Goal: Download file/media

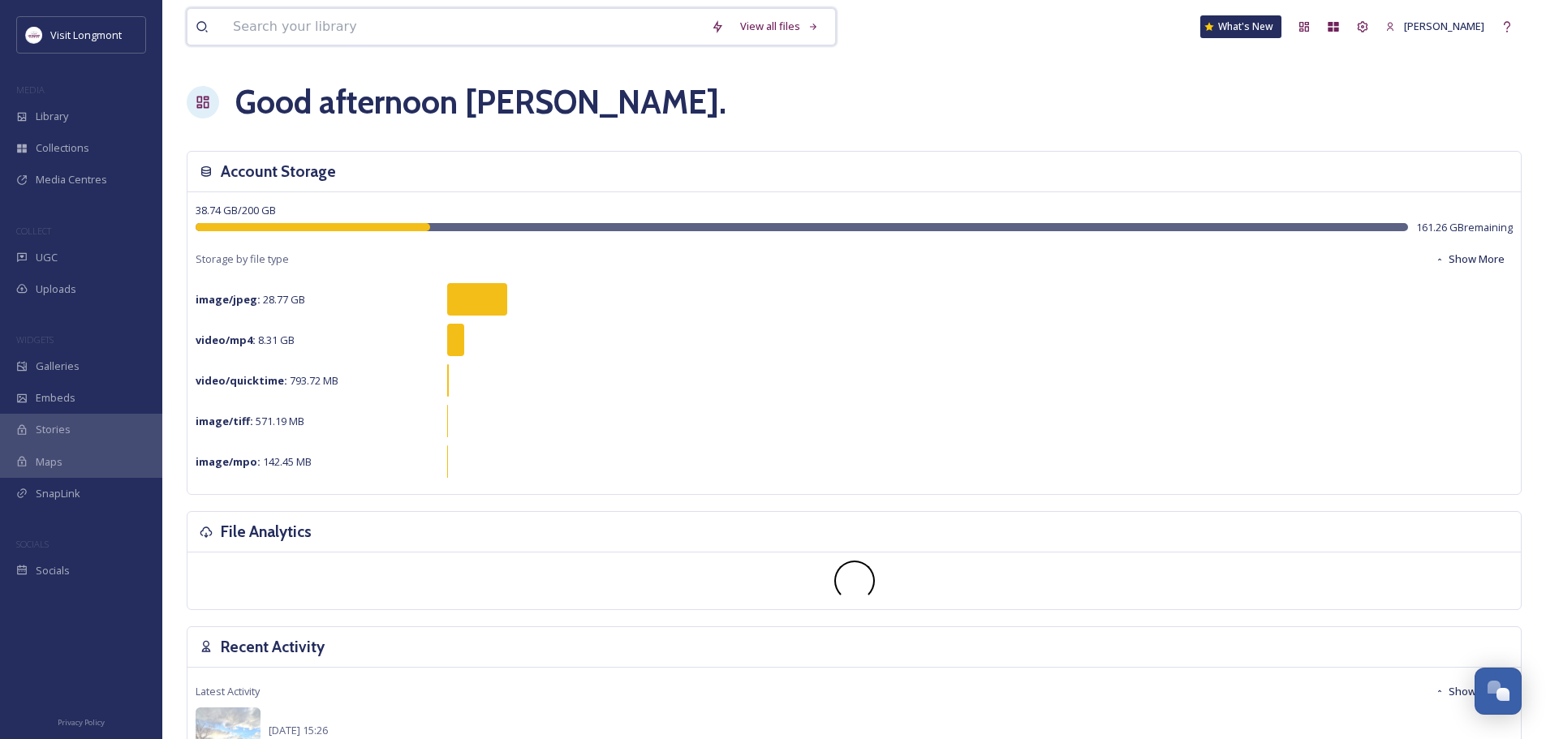
click at [269, 33] on input at bounding box center [464, 27] width 478 height 36
type input "fall"
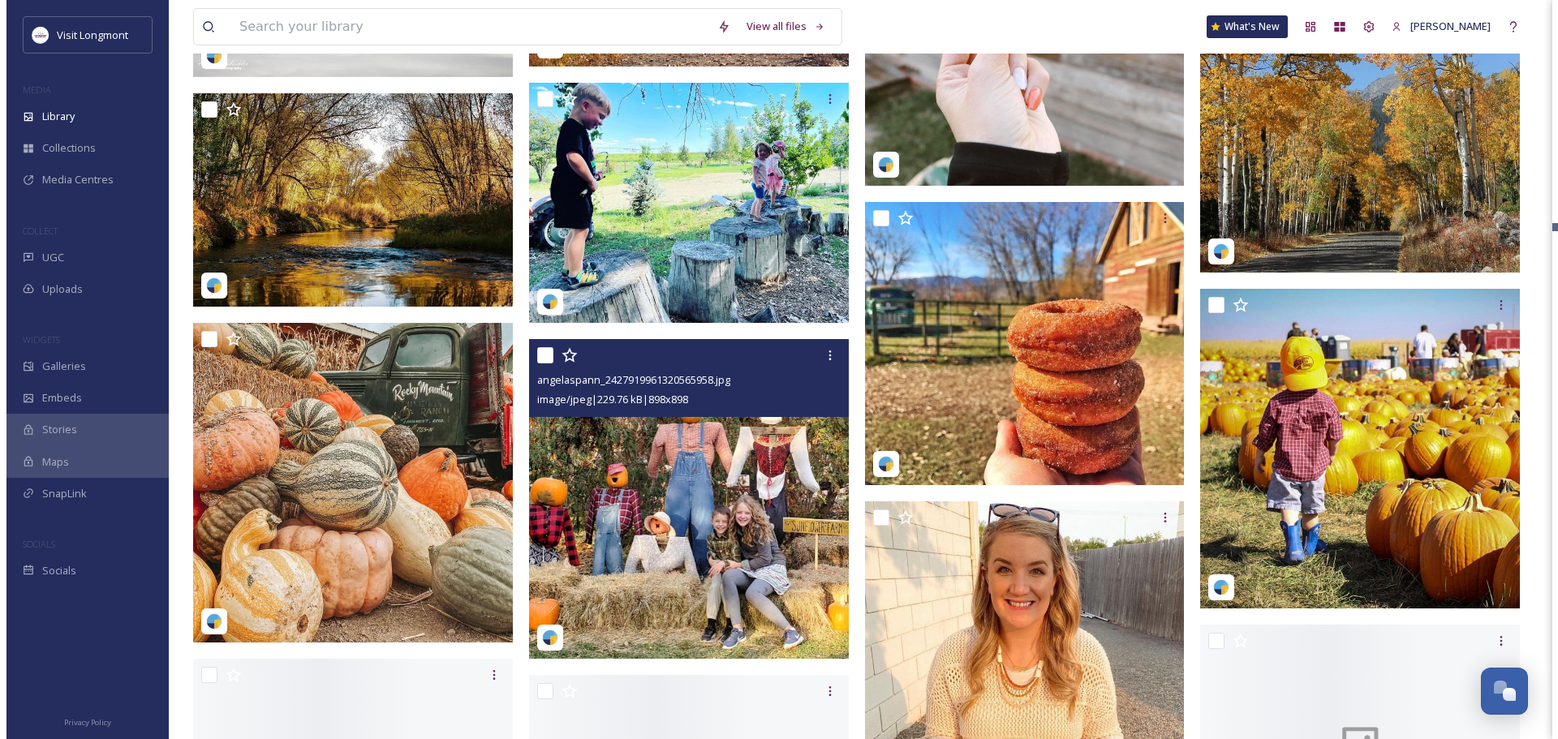
scroll to position [11605, 0]
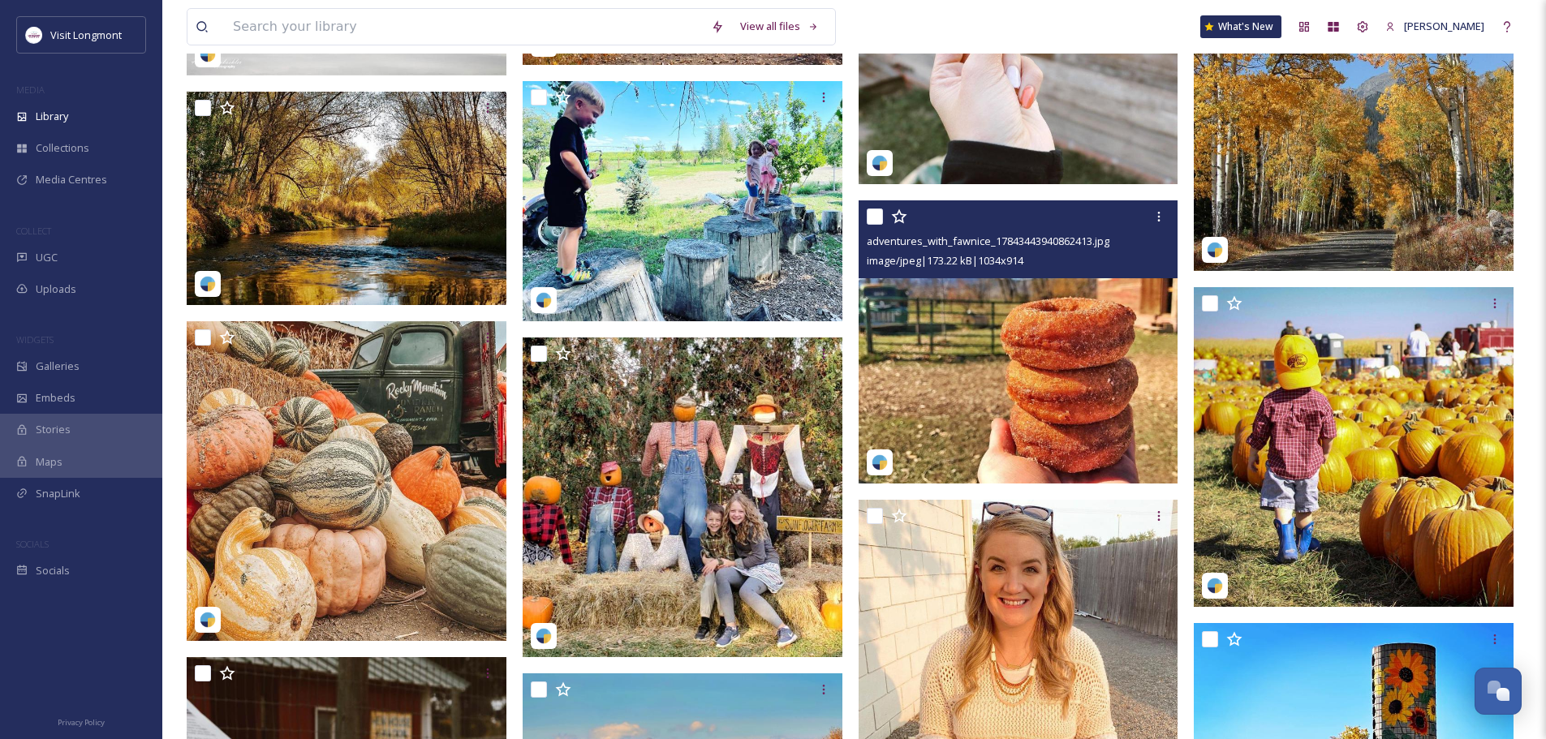
click at [1023, 403] on img at bounding box center [1019, 341] width 320 height 282
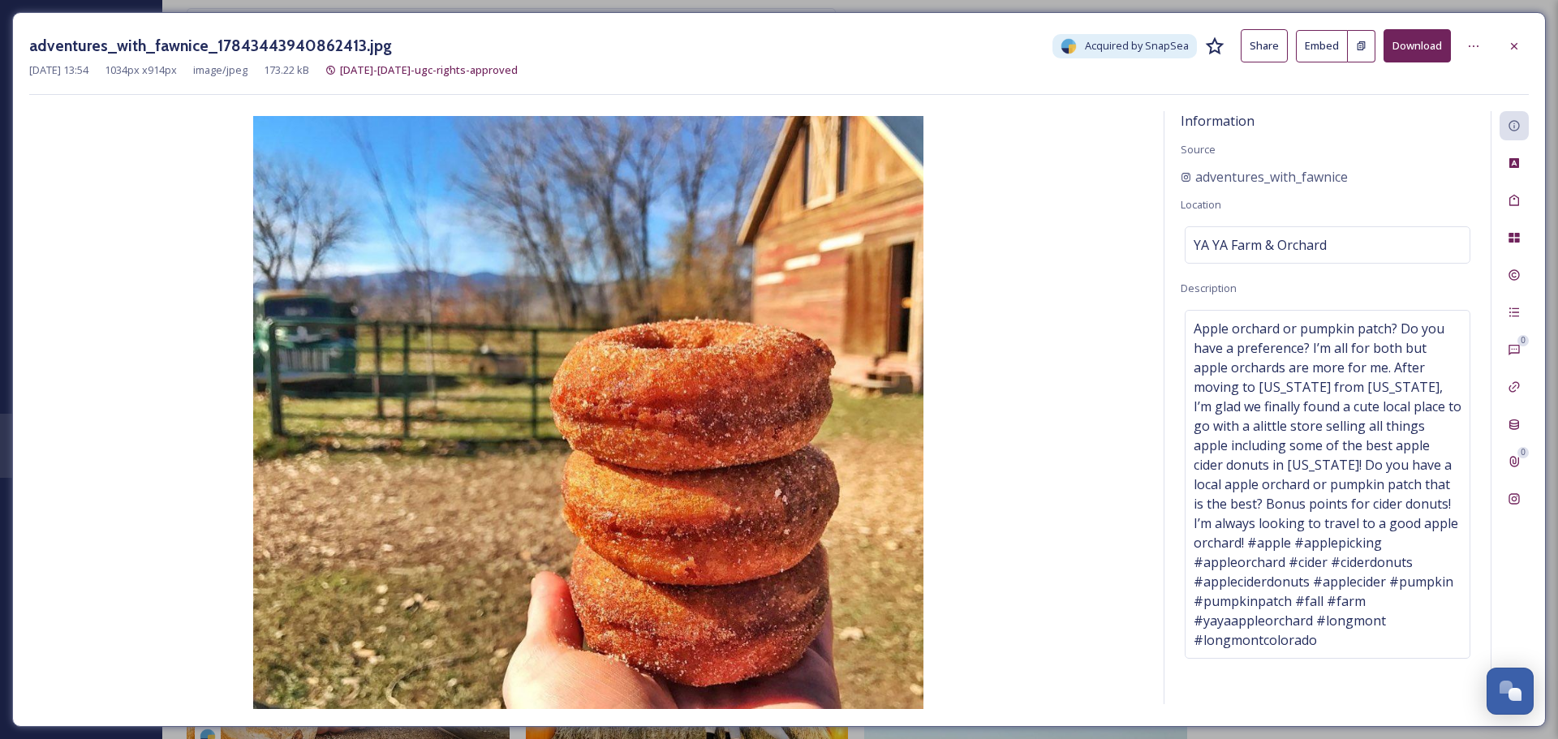
click at [1406, 49] on button "Download" at bounding box center [1417, 45] width 67 height 33
drag, startPoint x: 1376, startPoint y: 175, endPoint x: 1160, endPoint y: 166, distance: 216.1
click at [1160, 166] on div "Information Source adventures_with_fawnice Location YA [GEOGRAPHIC_DATA] Descri…" at bounding box center [779, 410] width 1500 height 599
copy div "adventures_with_fawnice"
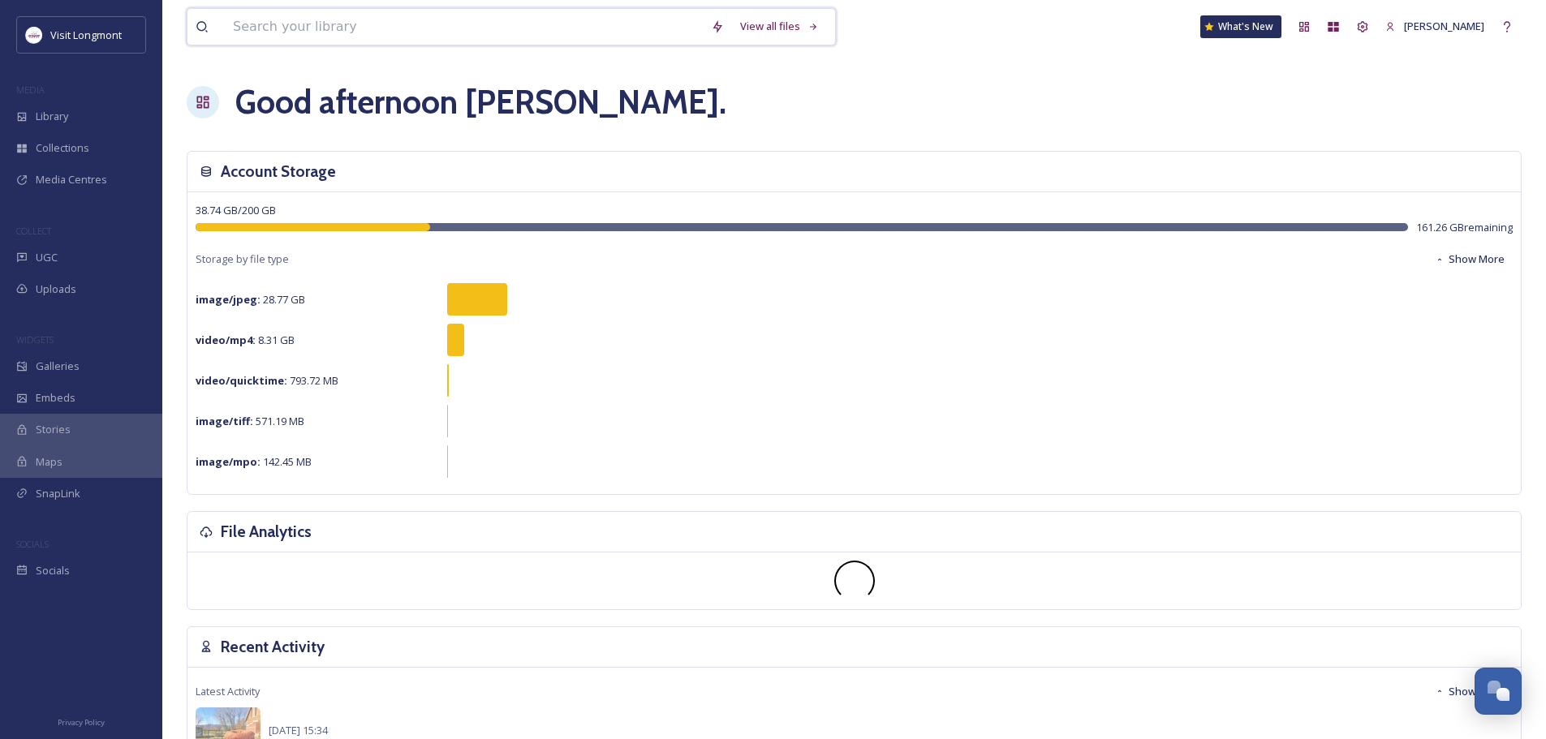
click at [404, 28] on input at bounding box center [464, 27] width 478 height 36
type input "ya ya"
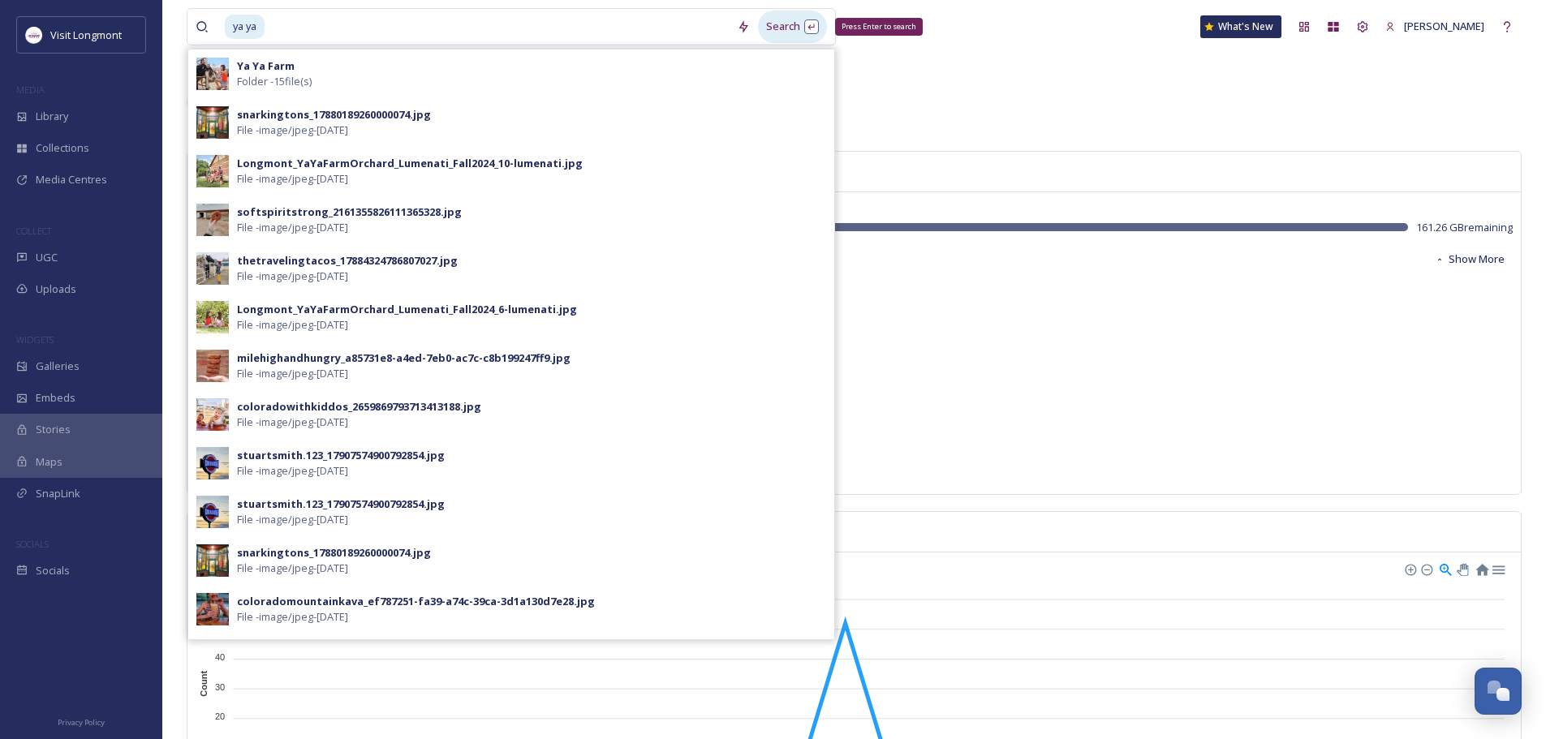
click at [790, 28] on div "Search Press Enter to search" at bounding box center [792, 27] width 69 height 32
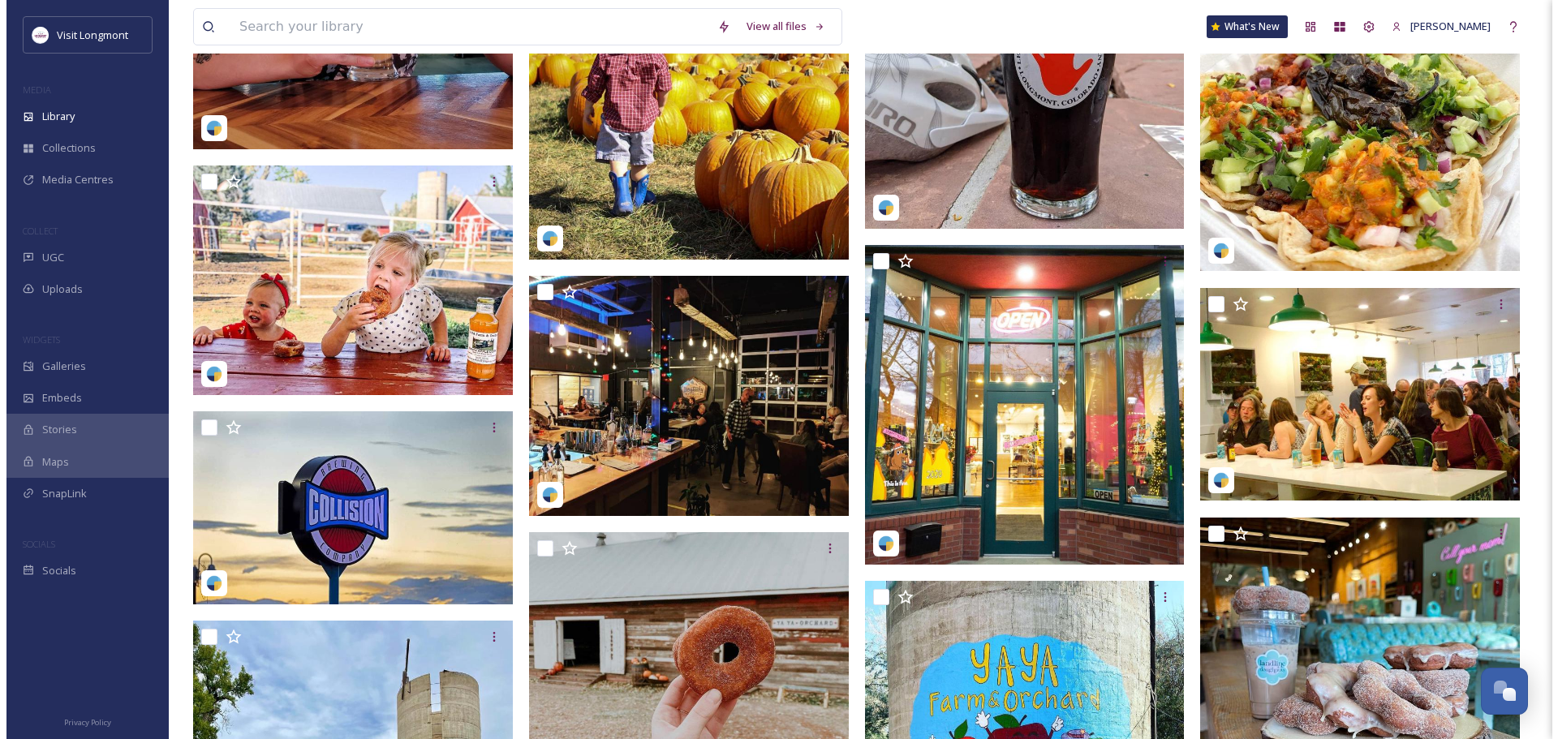
scroll to position [2064, 0]
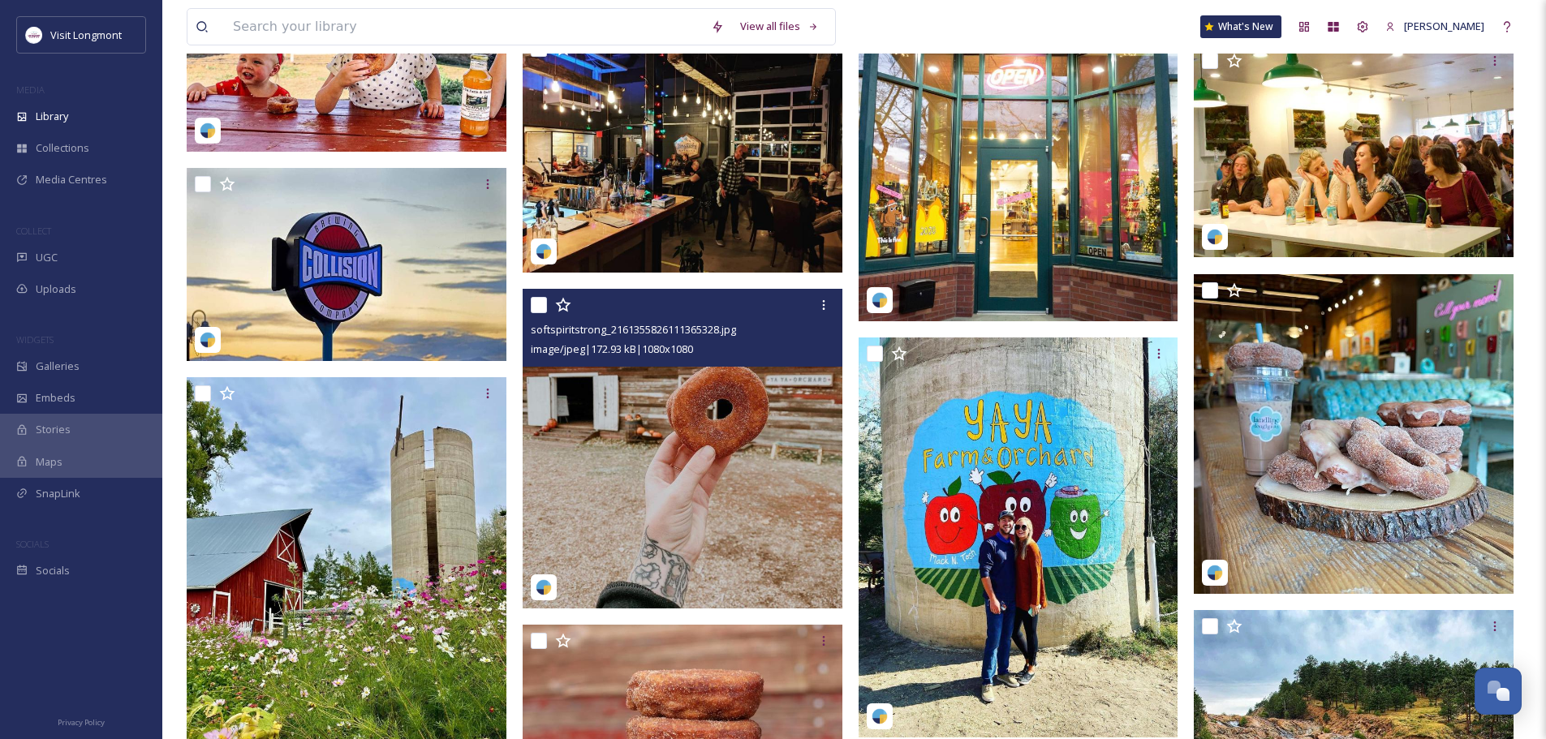
click at [762, 451] on img at bounding box center [683, 449] width 320 height 320
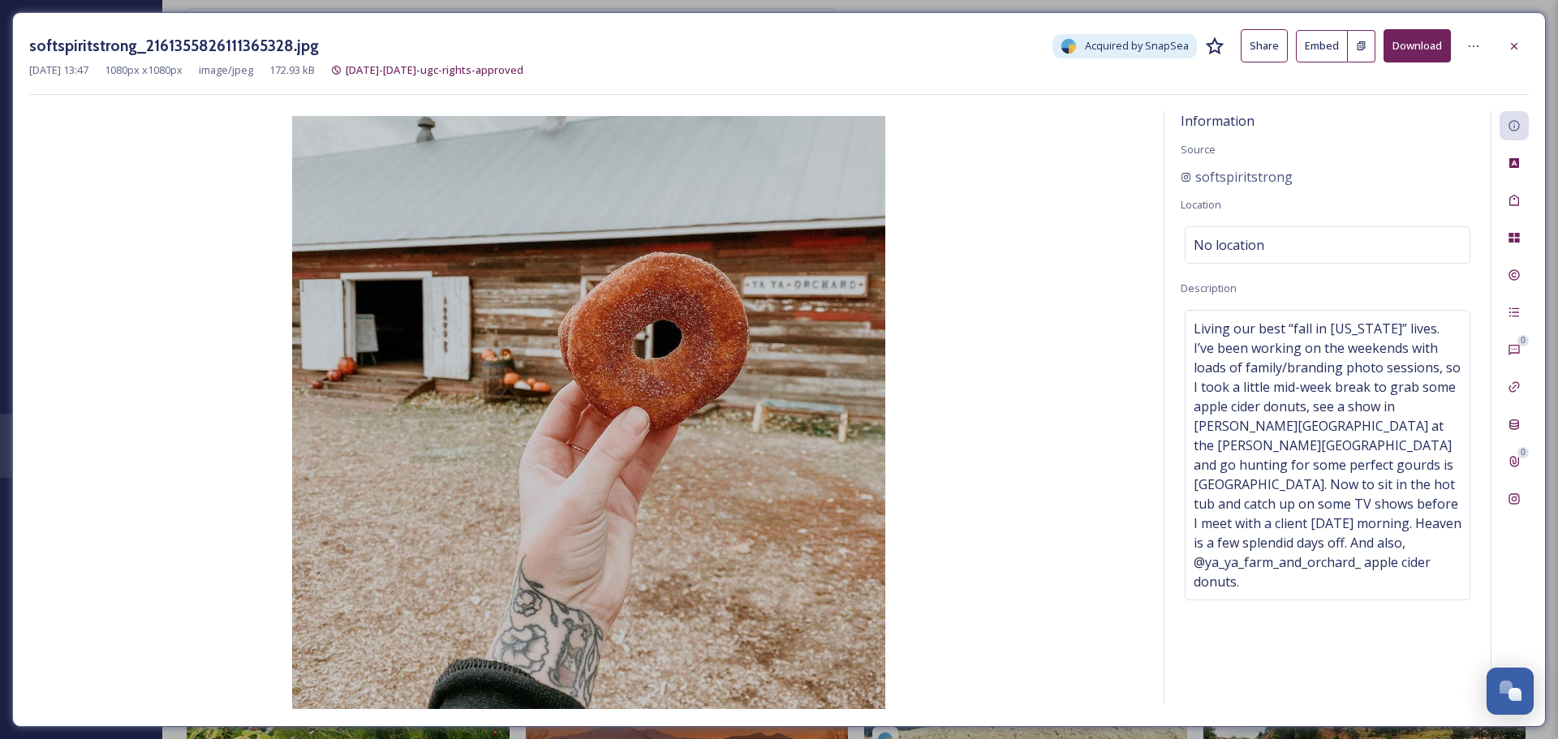
click at [1423, 44] on button "Download" at bounding box center [1417, 45] width 67 height 33
drag, startPoint x: 1311, startPoint y: 173, endPoint x: 1176, endPoint y: 177, distance: 135.6
click at [1176, 177] on div "Information Source softspiritstrong Location No location Description Living our…" at bounding box center [1328, 407] width 326 height 593
copy span "softspiritstrong"
